Goal: Information Seeking & Learning: Learn about a topic

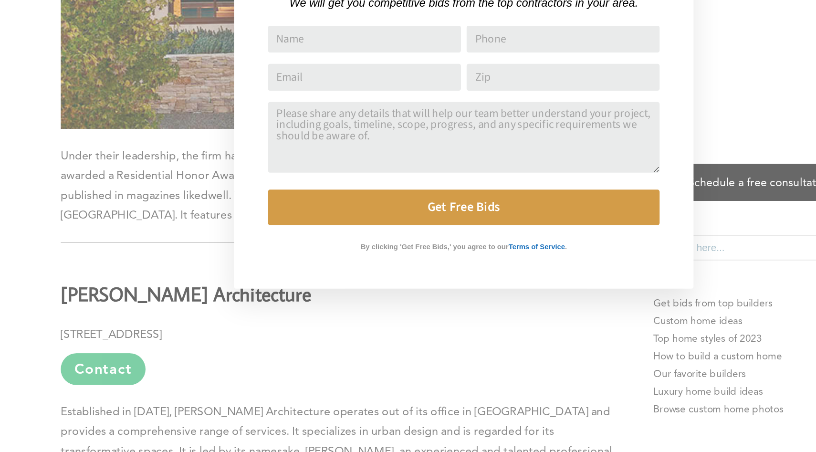
scroll to position [931, 0]
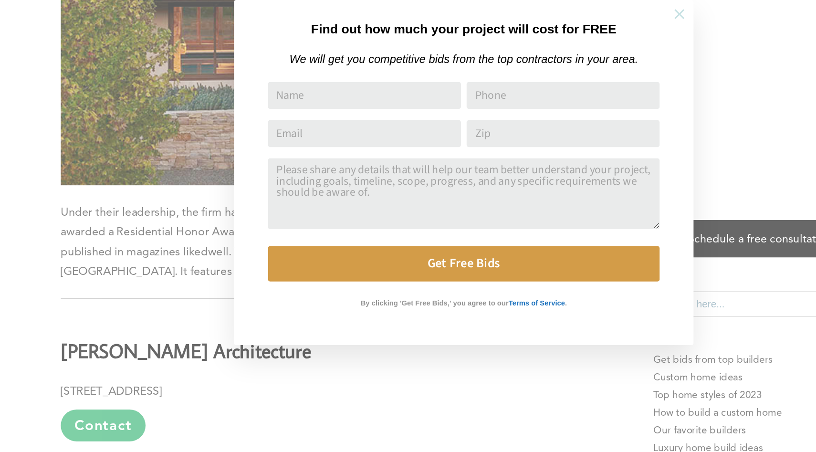
click at [553, 115] on icon at bounding box center [553, 118] width 10 height 10
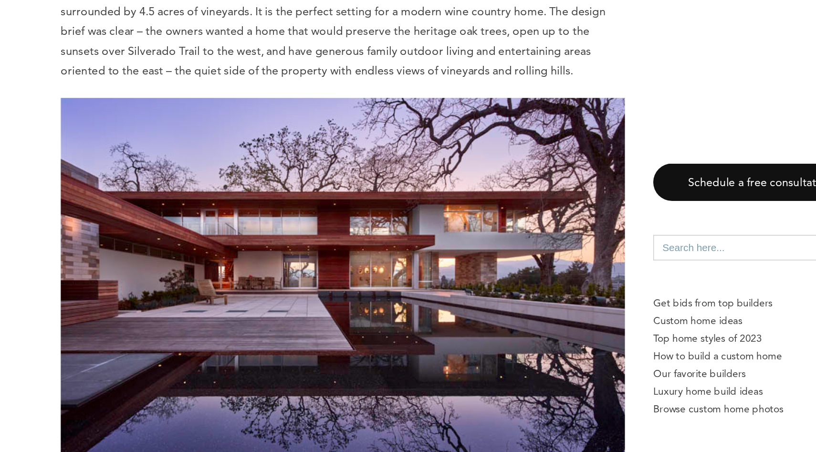
scroll to position [1876, 0]
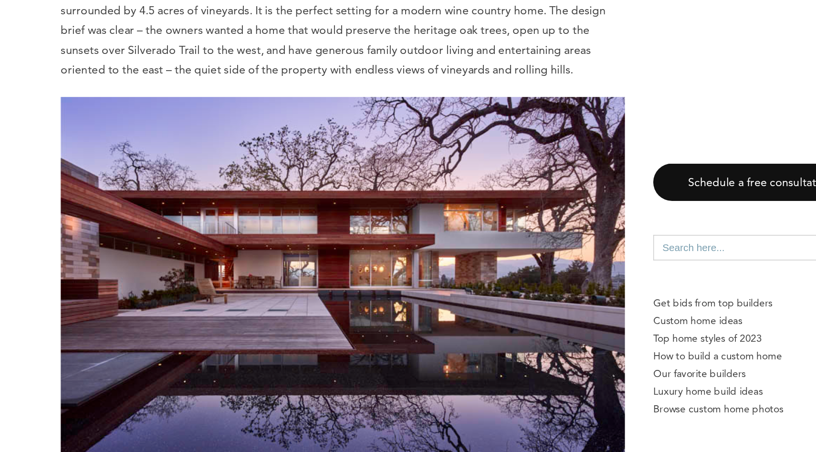
click at [349, 260] on img at bounding box center [326, 339] width 381 height 254
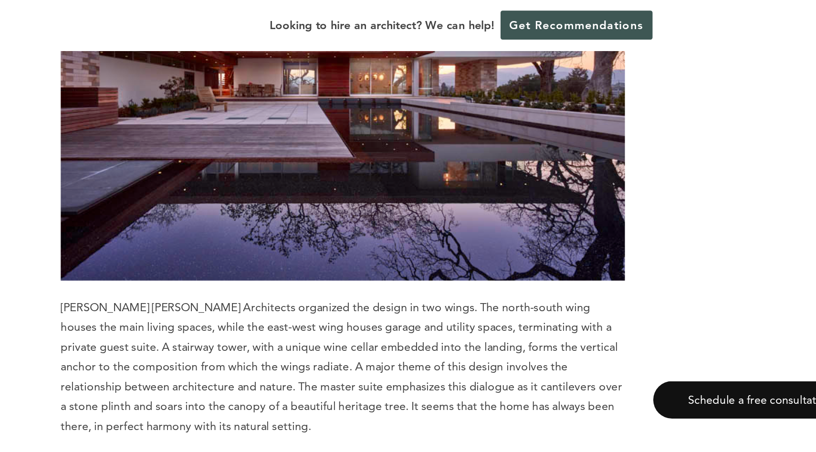
scroll to position [2079, 0]
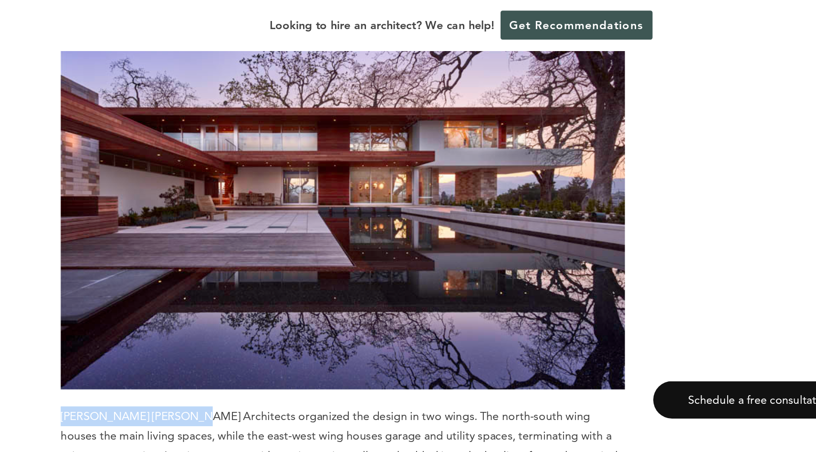
drag, startPoint x: 135, startPoint y: 229, endPoint x: 215, endPoint y: 231, distance: 80.2
copy span "[PERSON_NAME] [PERSON_NAME] Architects"
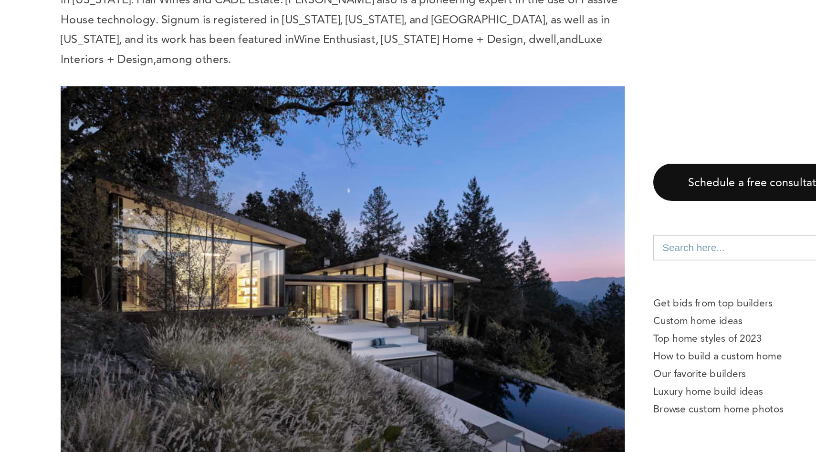
scroll to position [3107, 0]
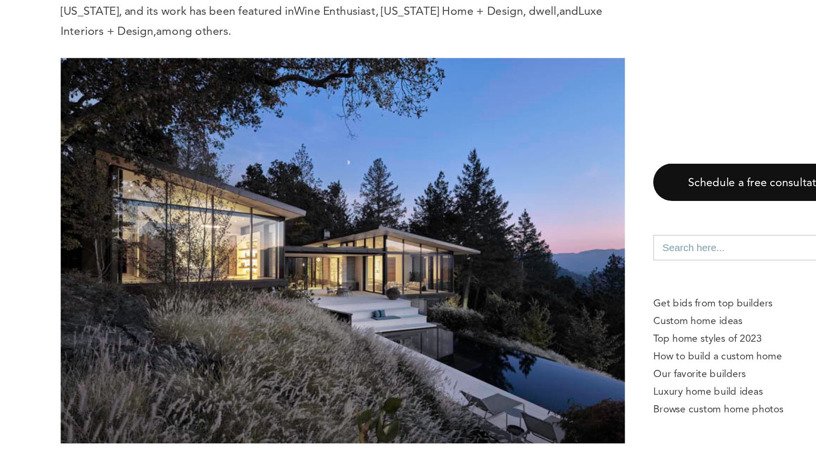
drag, startPoint x: 128, startPoint y: 395, endPoint x: 178, endPoint y: 399, distance: 50.7
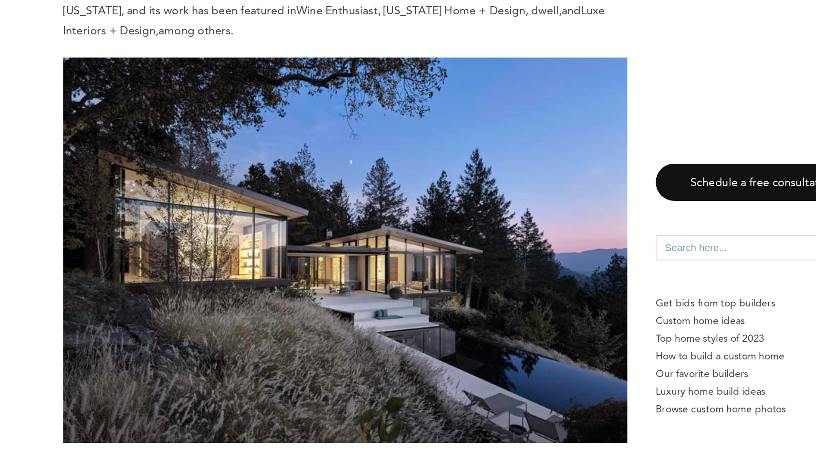
copy span "Forest Aerie"
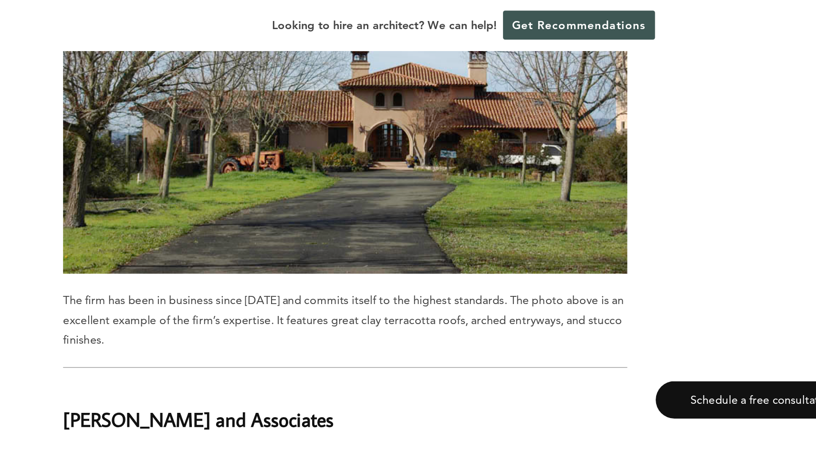
scroll to position [7833, 0]
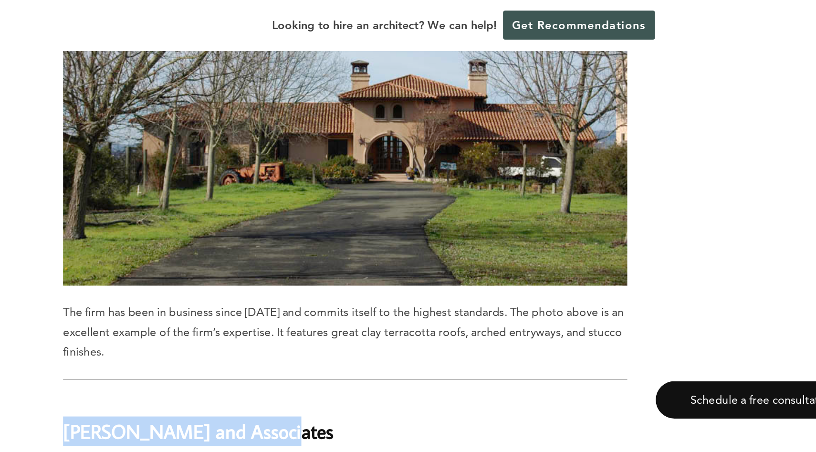
drag, startPoint x: 128, startPoint y: 111, endPoint x: 298, endPoint y: 115, distance: 169.9
copy b "[PERSON_NAME] and Associates"
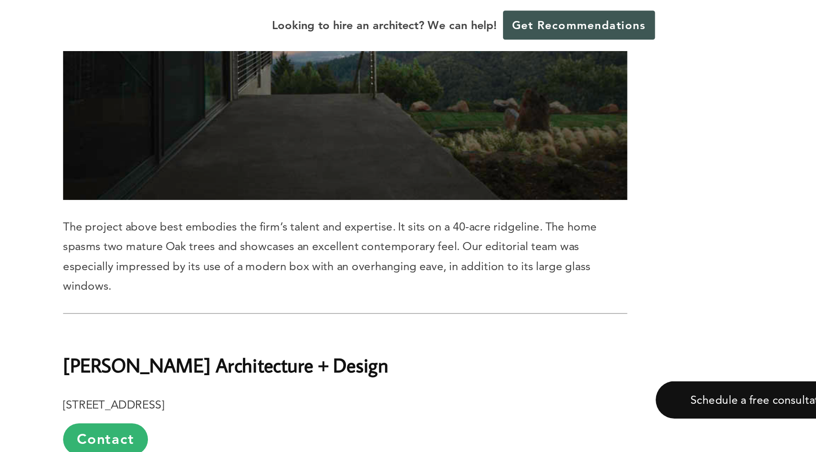
scroll to position [6808, 0]
